Goal: Check status: Check status

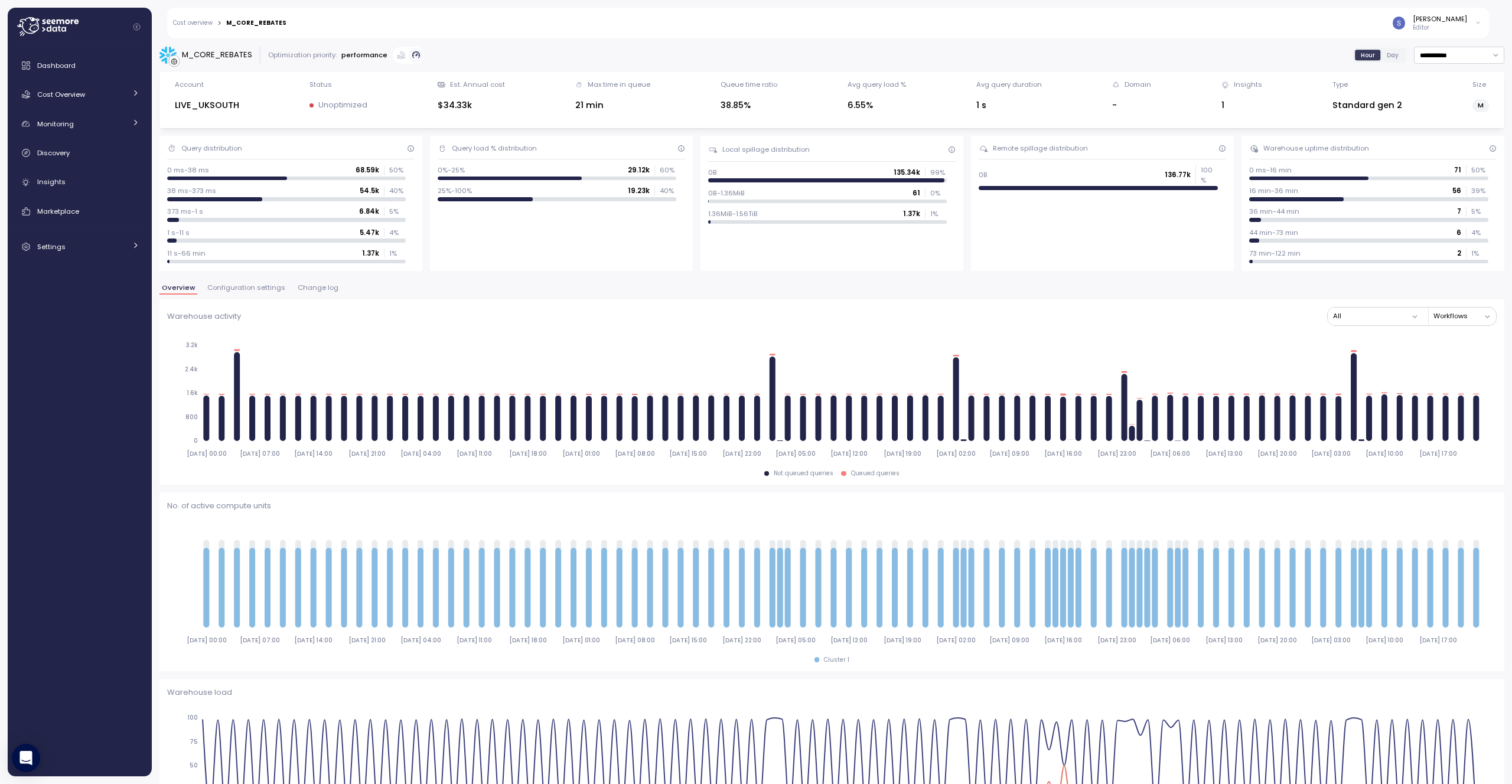
click at [259, 287] on span "Configuration settings" at bounding box center [246, 287] width 78 height 7
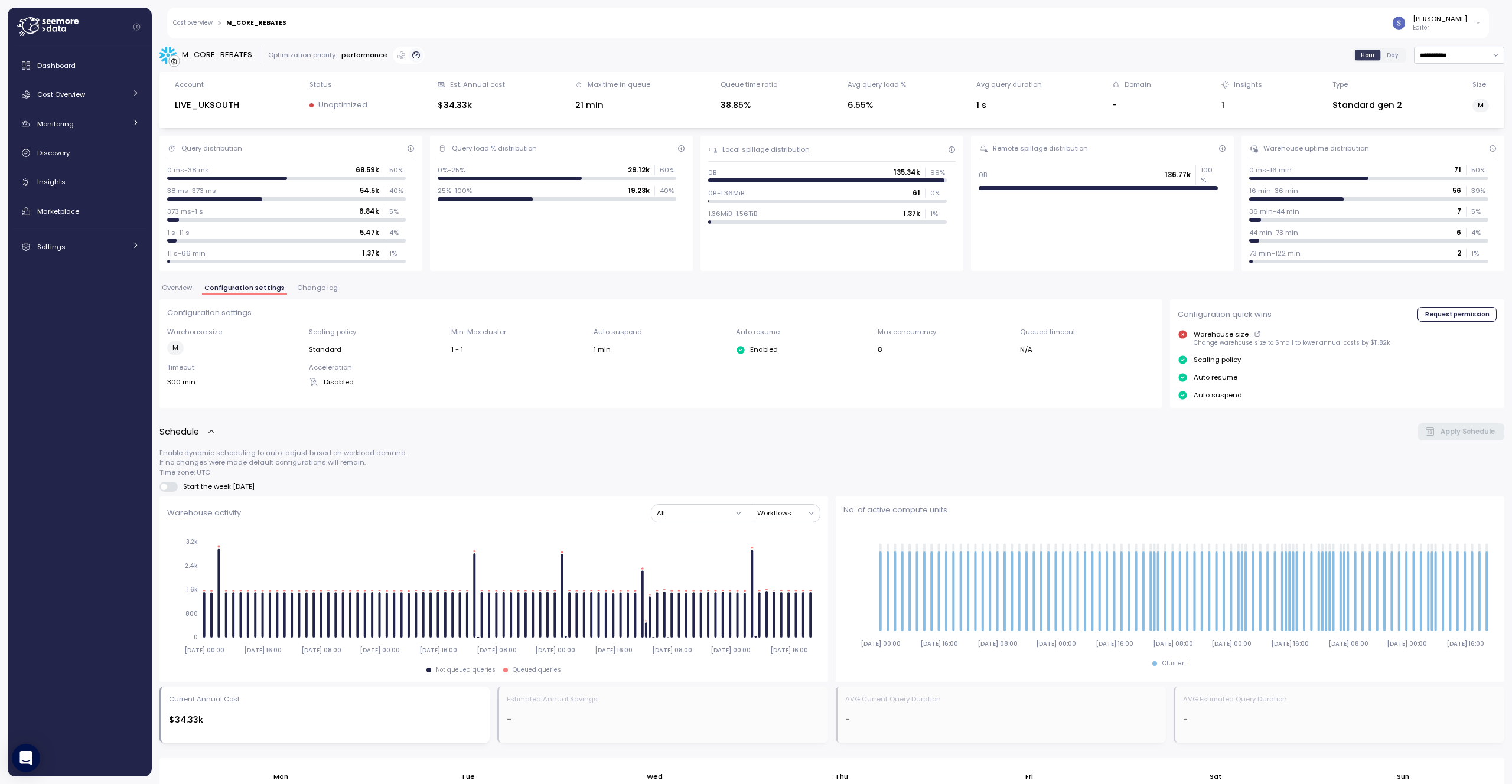
scroll to position [550, 0]
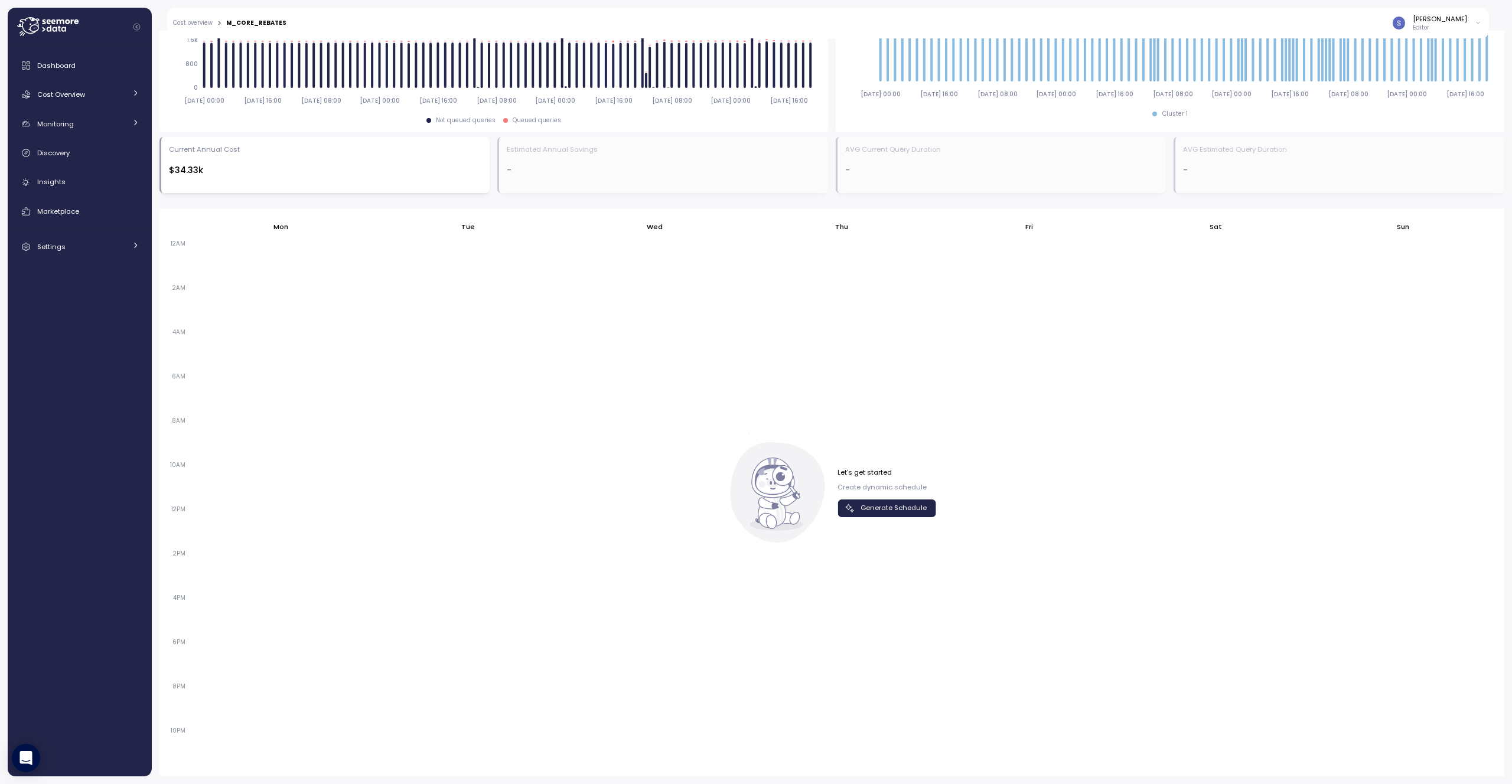
click at [851, 507] on icon "button" at bounding box center [849, 508] width 12 height 12
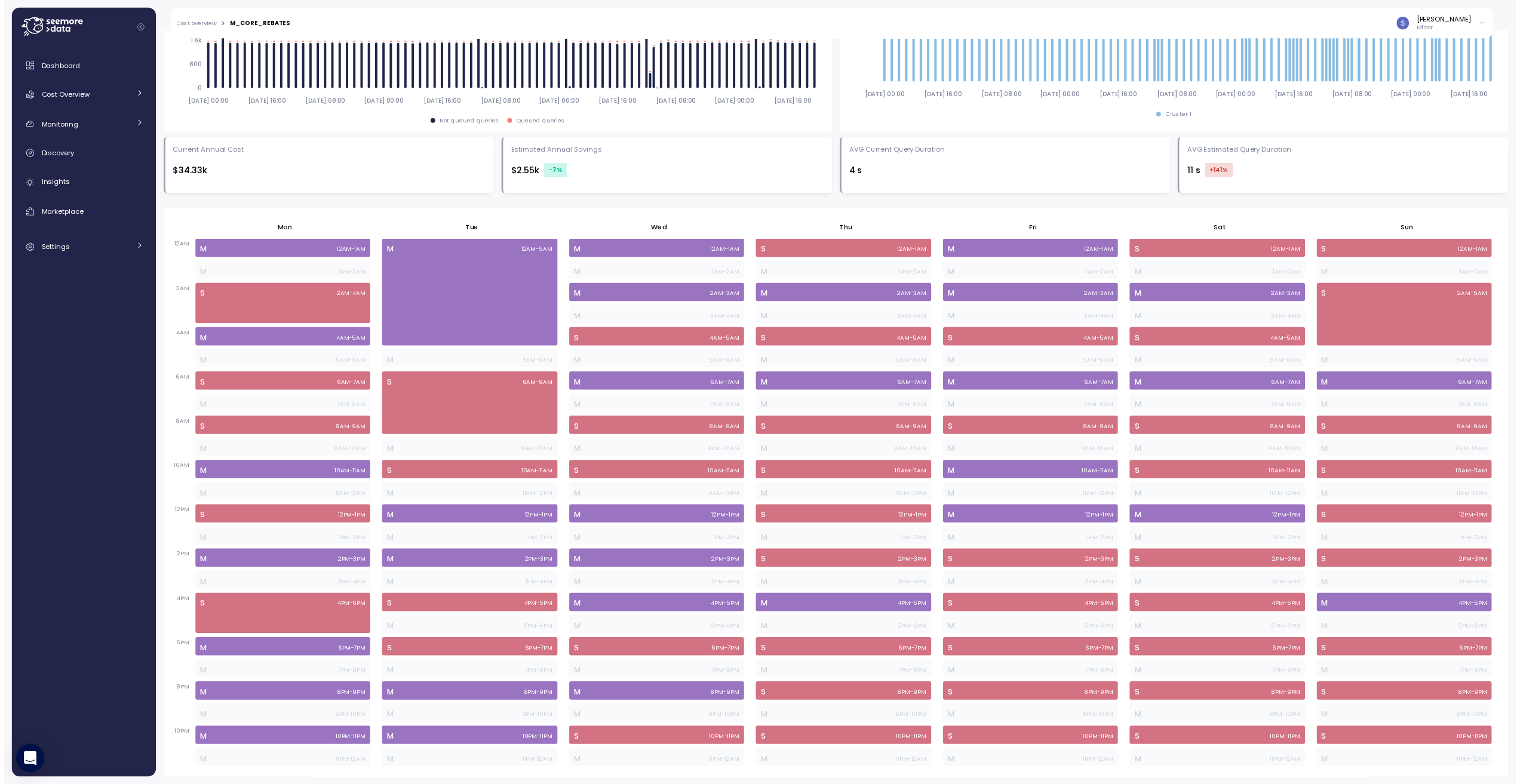
scroll to position [0, 0]
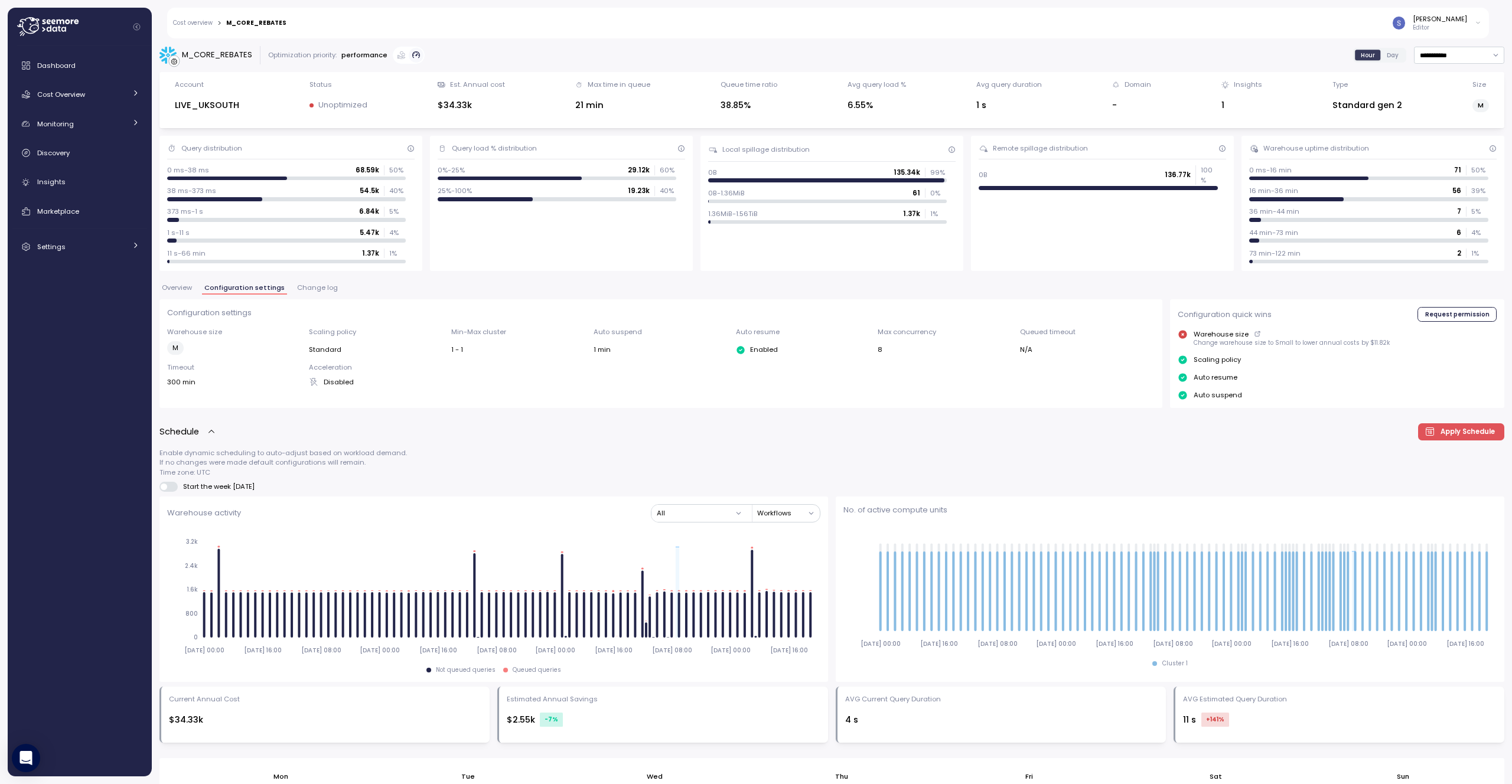
click at [185, 289] on span "Overview" at bounding box center [177, 287] width 30 height 7
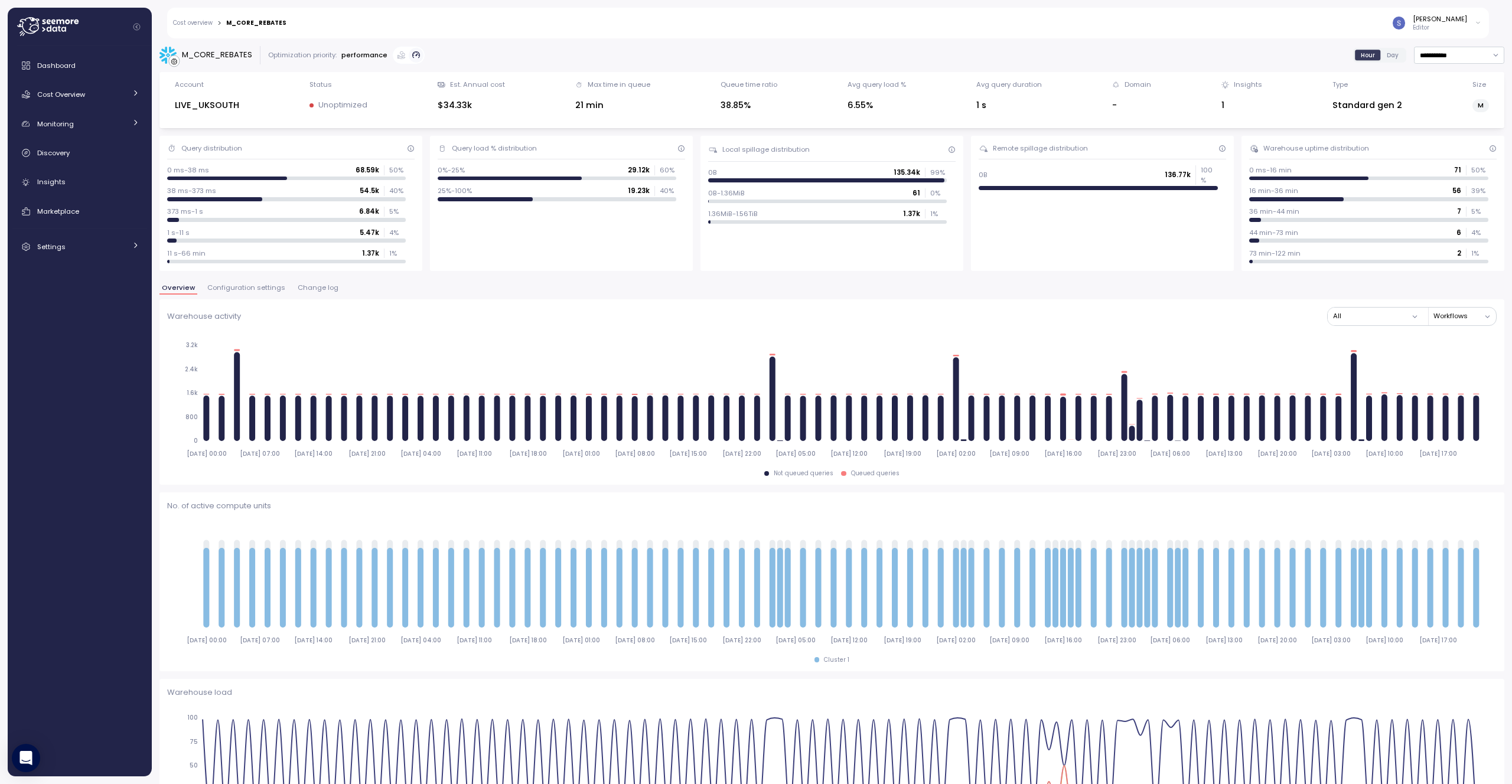
click at [1387, 54] on span "Day" at bounding box center [1392, 55] width 12 height 9
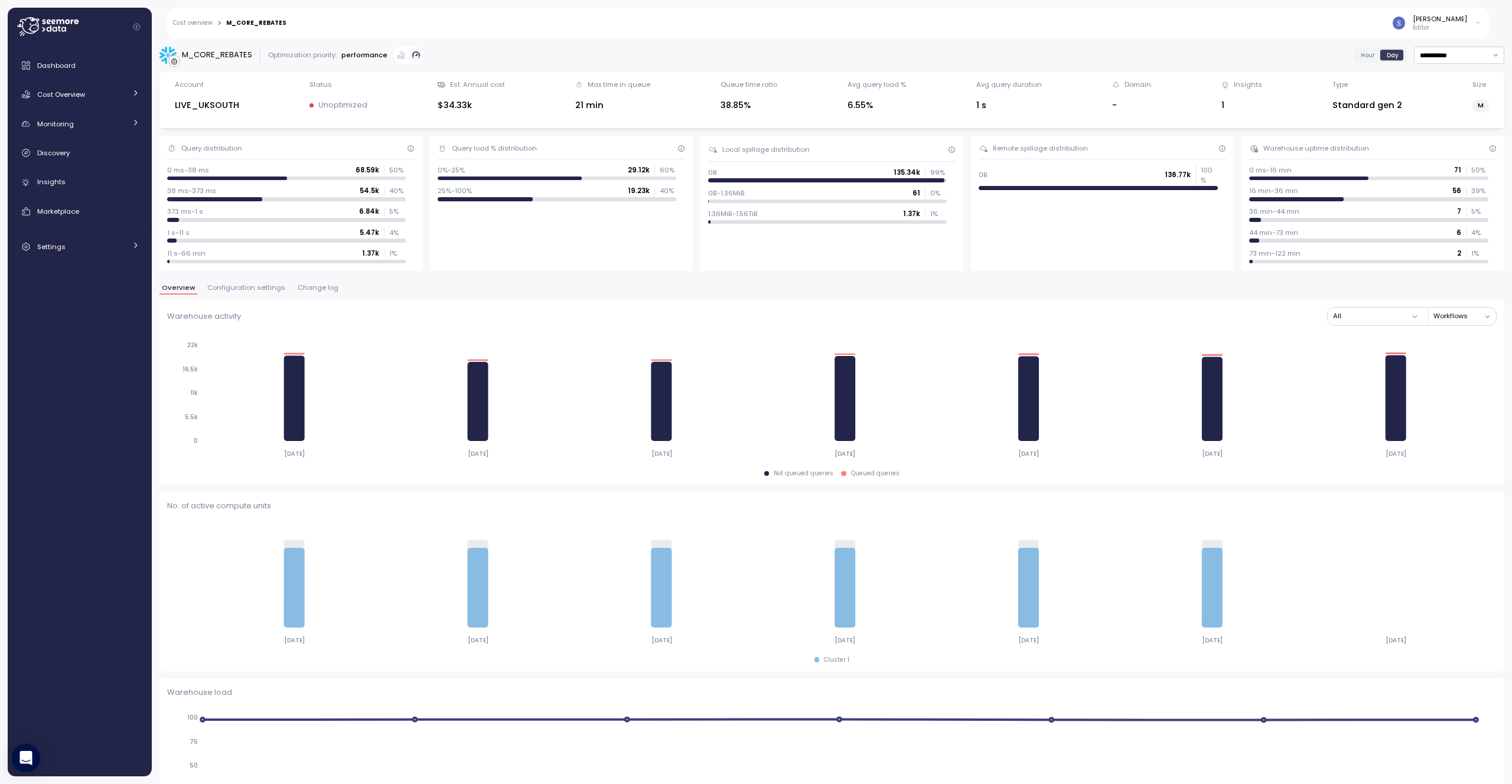
click at [317, 285] on span "Change log" at bounding box center [318, 287] width 41 height 7
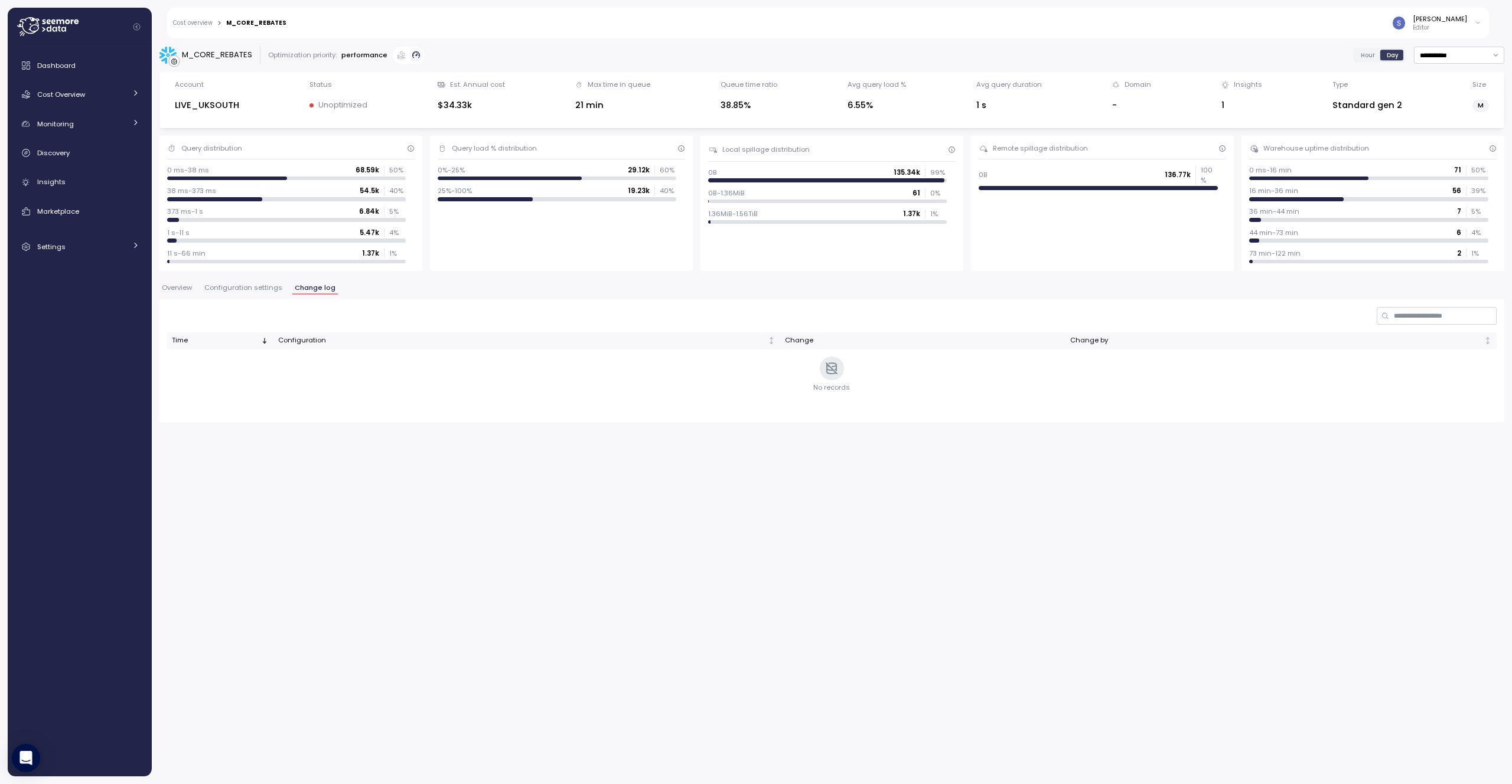
click at [176, 290] on span "Overview" at bounding box center [177, 287] width 30 height 7
